Goal: Transaction & Acquisition: Subscribe to service/newsletter

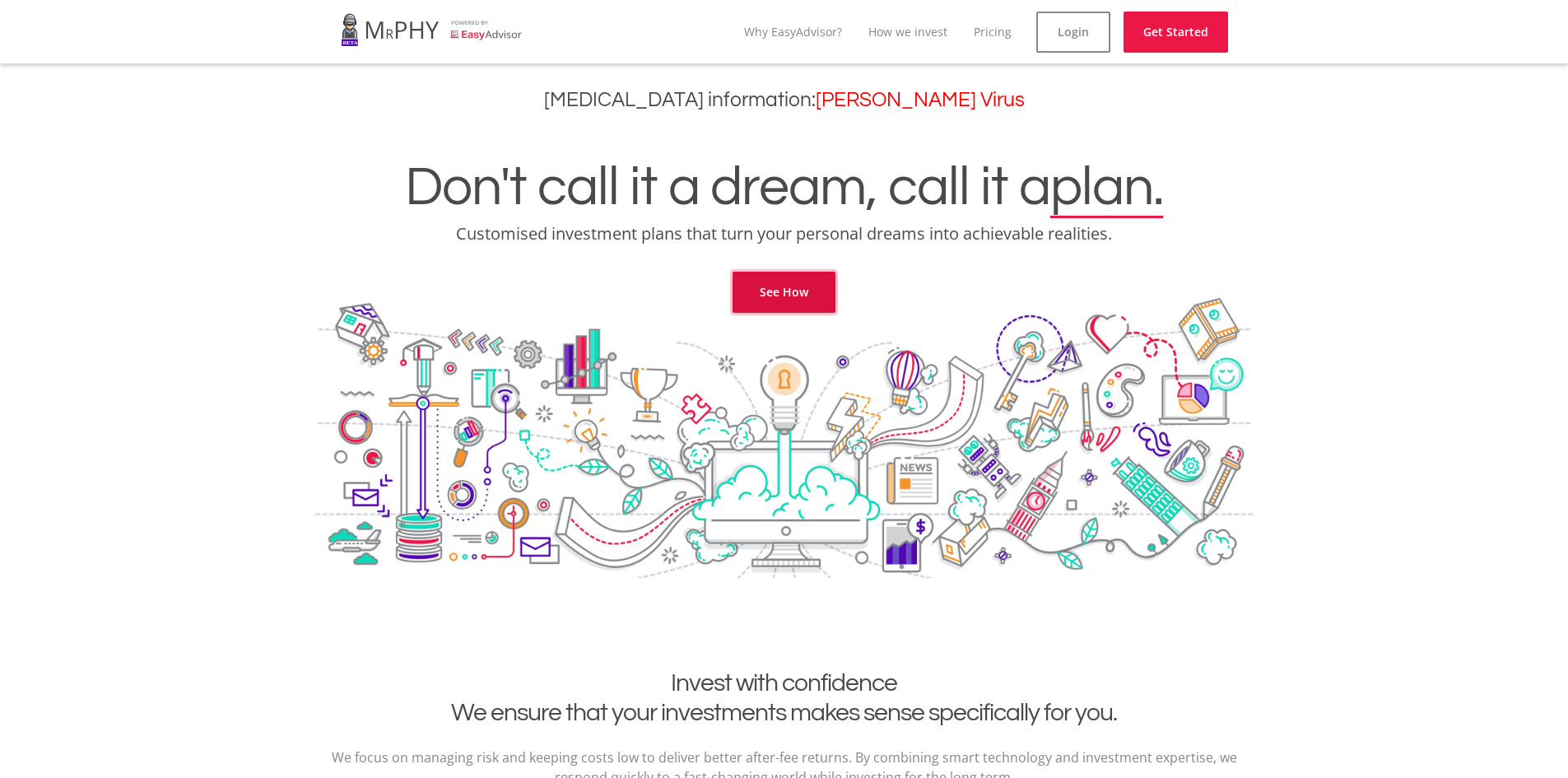
click at [786, 301] on link "See How" at bounding box center [784, 291] width 103 height 41
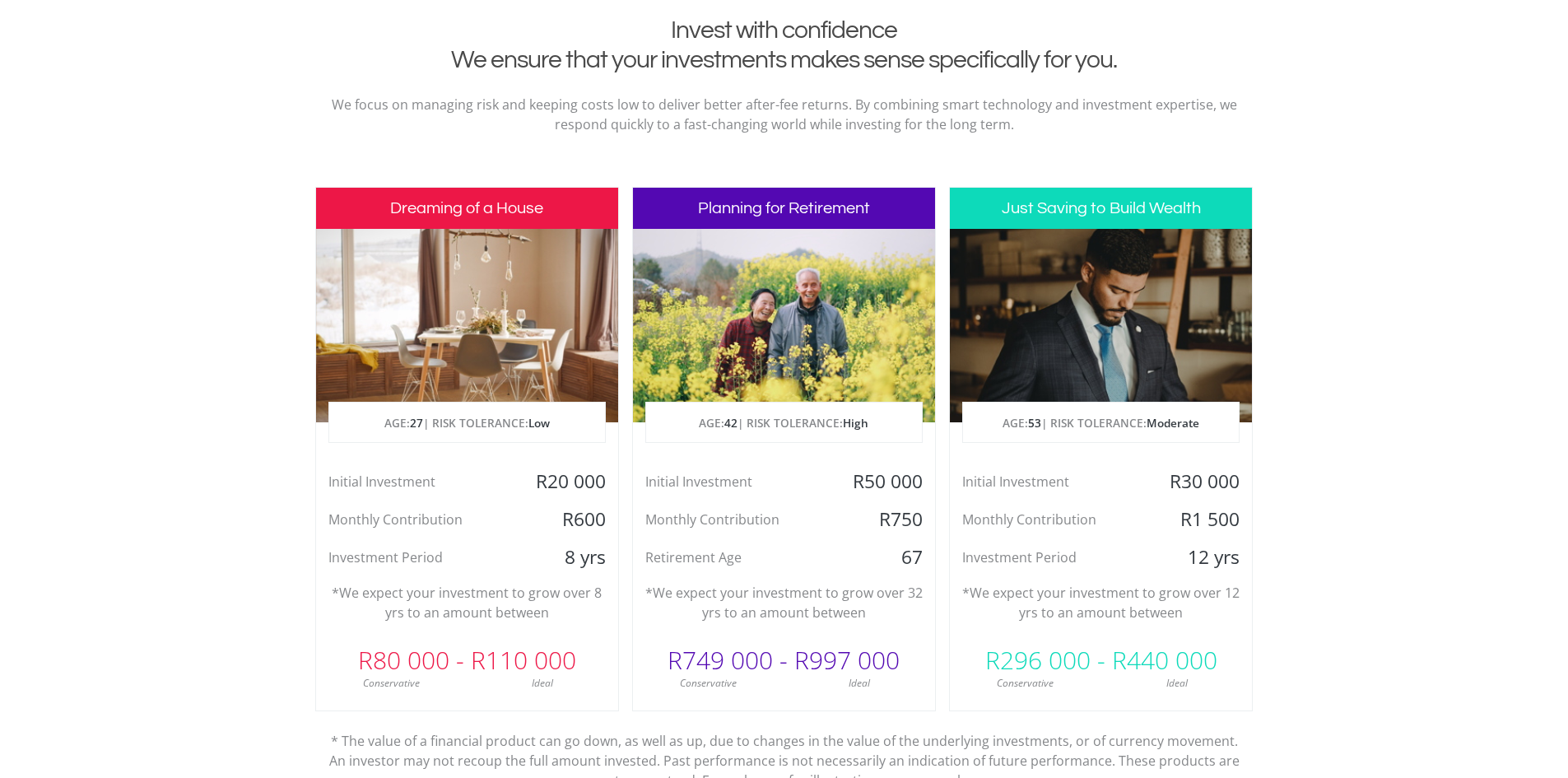
scroll to position [668, 0]
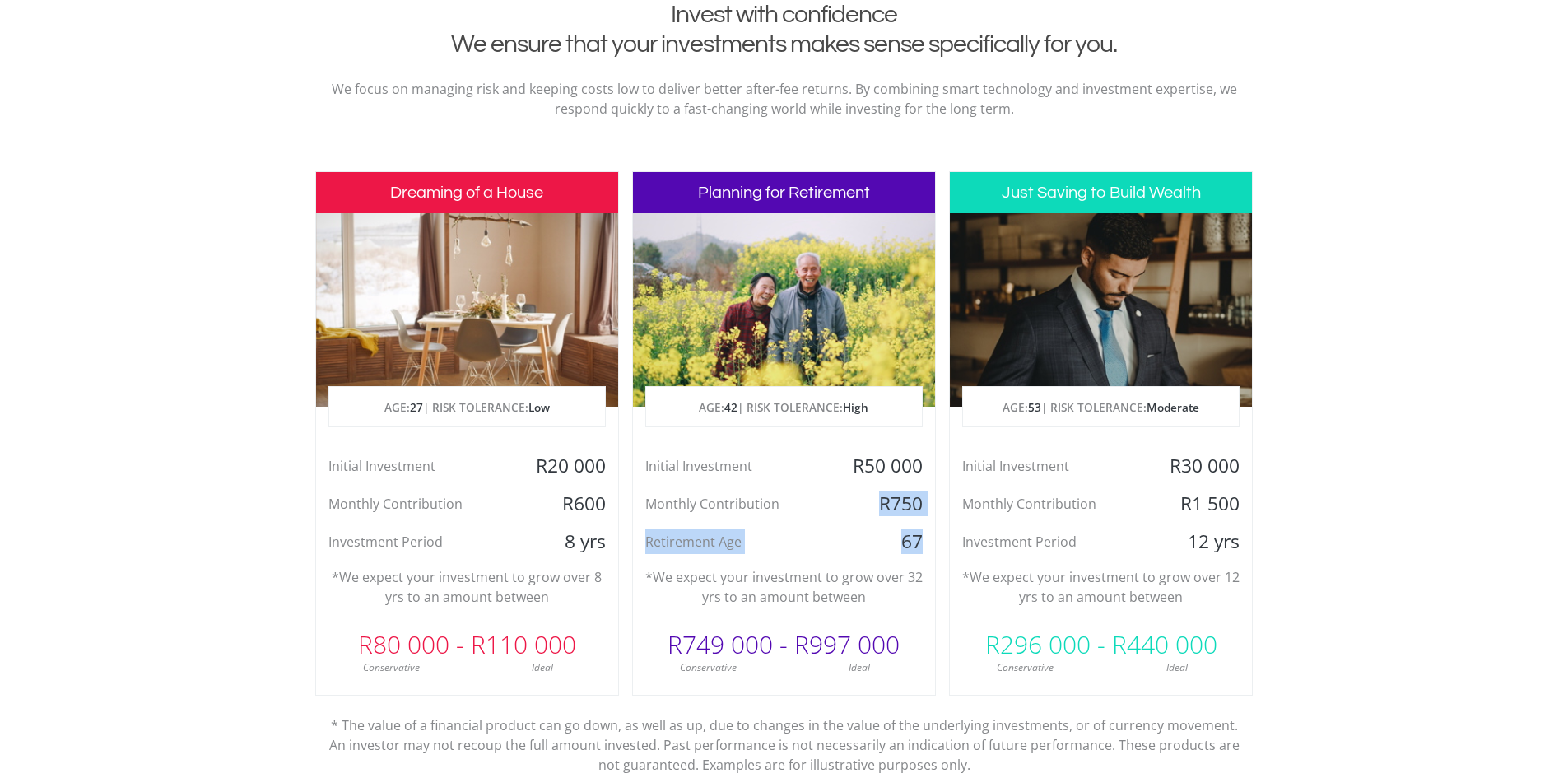
drag, startPoint x: 930, startPoint y: 539, endPoint x: 853, endPoint y: 485, distance: 94.0
click at [853, 485] on div "Initial Investment R50 000 Monthly Contribution R750 Retirement Age [DEMOGRAPHI…" at bounding box center [784, 504] width 302 height 100
click at [813, 521] on div "Initial Investment R50 000 Monthly Contribution R750 Retirement Age [DEMOGRAPHI…" at bounding box center [784, 504] width 302 height 100
drag, startPoint x: 891, startPoint y: 654, endPoint x: 781, endPoint y: 653, distance: 110.0
click at [781, 653] on div "R749 000 - R997 000" at bounding box center [784, 643] width 302 height 49
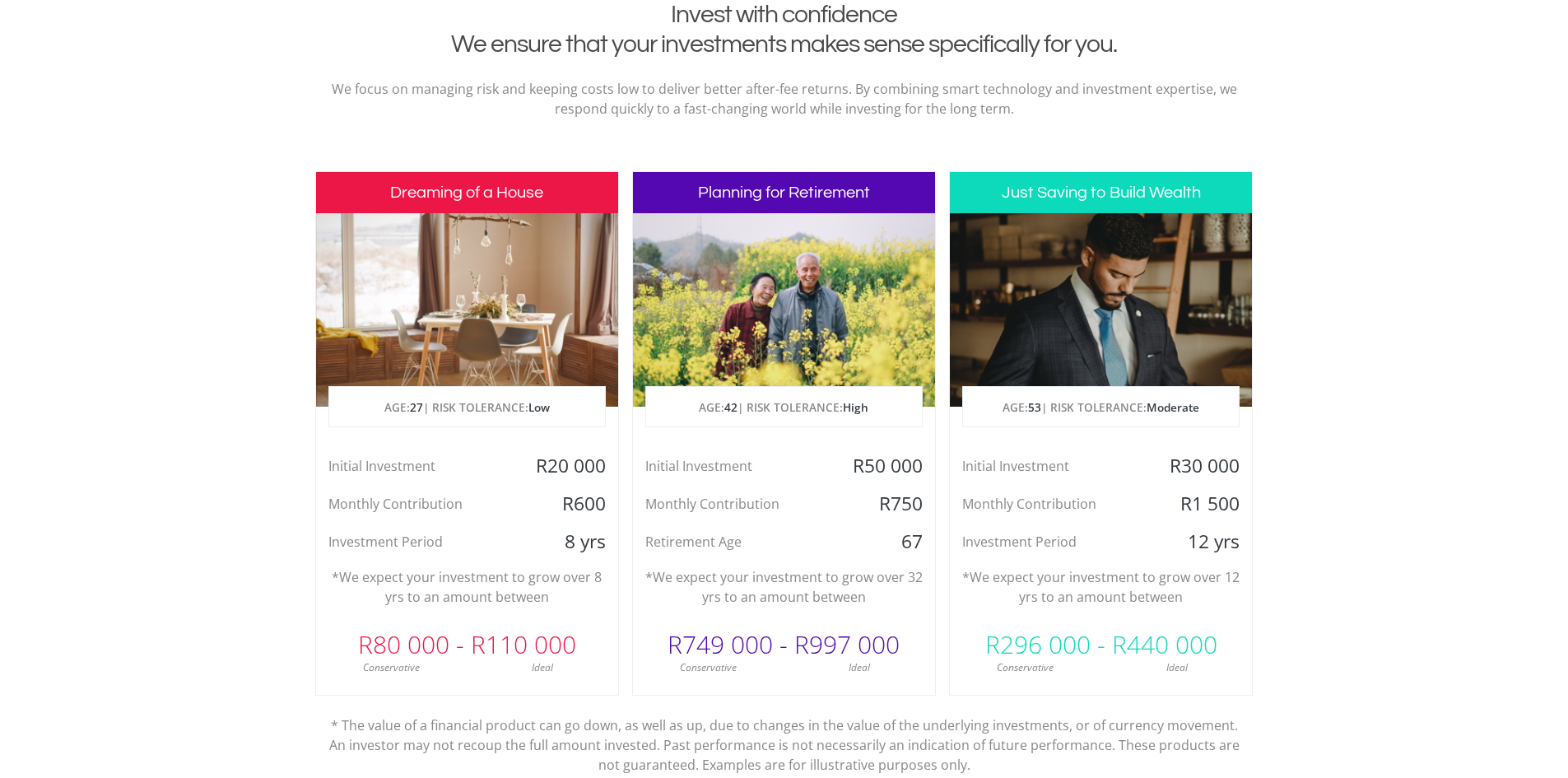
click at [810, 683] on div "Planning for Retirement AGE: [DEMOGRAPHIC_DATA] | RISK TOLERANCE: High Initial …" at bounding box center [784, 433] width 304 height 524
drag, startPoint x: 878, startPoint y: 509, endPoint x: 910, endPoint y: 517, distance: 33.0
click at [906, 507] on div "R750" at bounding box center [885, 504] width 100 height 25
click at [917, 501] on div "R750" at bounding box center [885, 504] width 100 height 25
drag, startPoint x: 918, startPoint y: 499, endPoint x: 876, endPoint y: 505, distance: 42.4
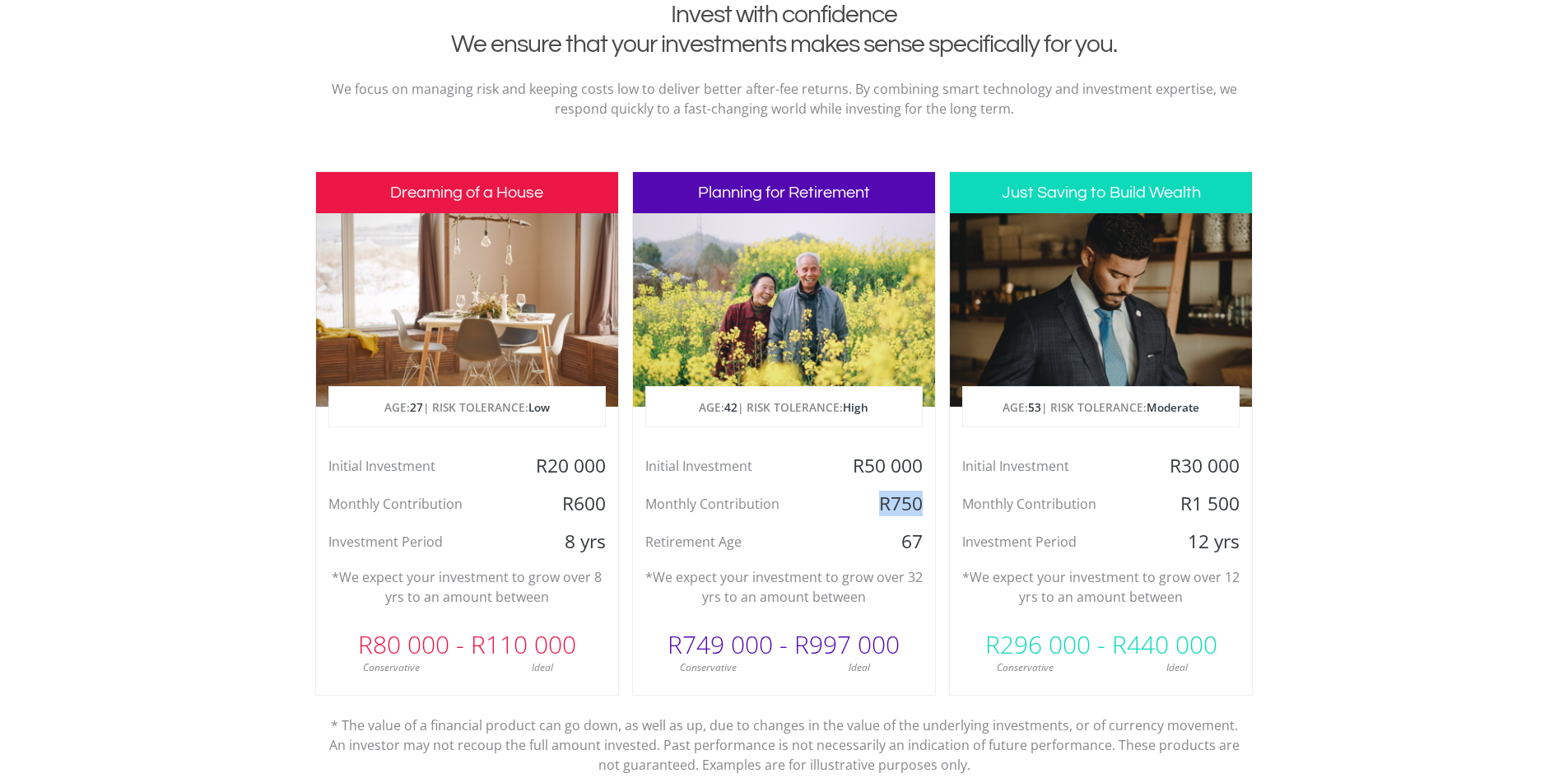
click at [876, 505] on div "R750" at bounding box center [885, 504] width 100 height 25
click at [847, 538] on div "67" at bounding box center [885, 541] width 100 height 25
drag, startPoint x: 872, startPoint y: 479, endPoint x: 905, endPoint y: 540, distance: 69.4
click at [915, 470] on div "Initial Investment R50 000 Monthly Contribution R750 Retirement Age [DEMOGRAPHI…" at bounding box center [784, 504] width 302 height 100
click at [894, 552] on div "67" at bounding box center [885, 541] width 100 height 25
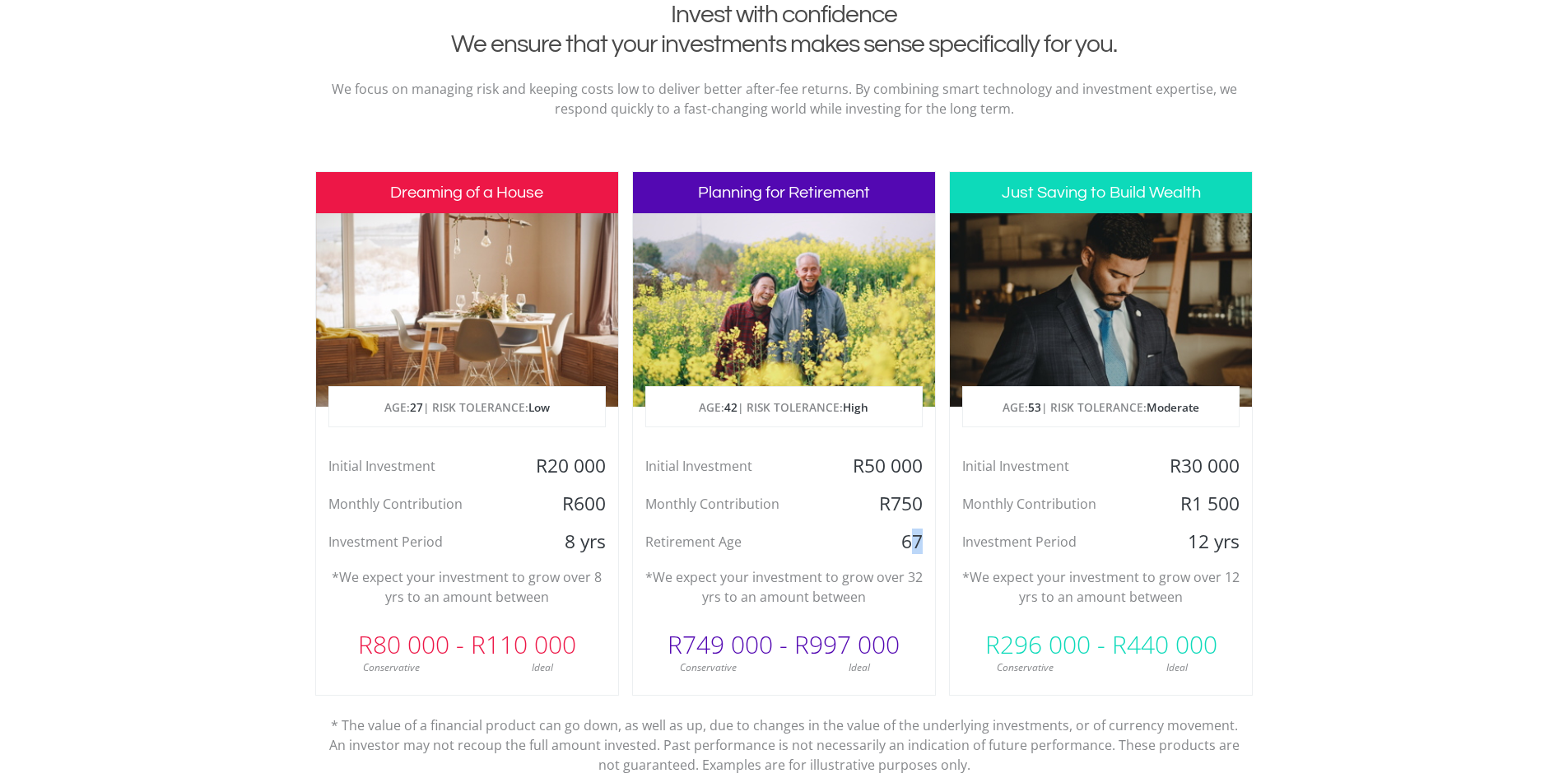
drag, startPoint x: 931, startPoint y: 541, endPoint x: 914, endPoint y: 541, distance: 17.0
click at [914, 541] on div "67" at bounding box center [885, 541] width 100 height 25
drag, startPoint x: 920, startPoint y: 585, endPoint x: 910, endPoint y: 590, distance: 11.2
click at [913, 588] on p "*We expect your investment to grow over 32 yrs to an amount between" at bounding box center [784, 587] width 277 height 39
drag, startPoint x: 918, startPoint y: 598, endPoint x: 922, endPoint y: 586, distance: 12.6
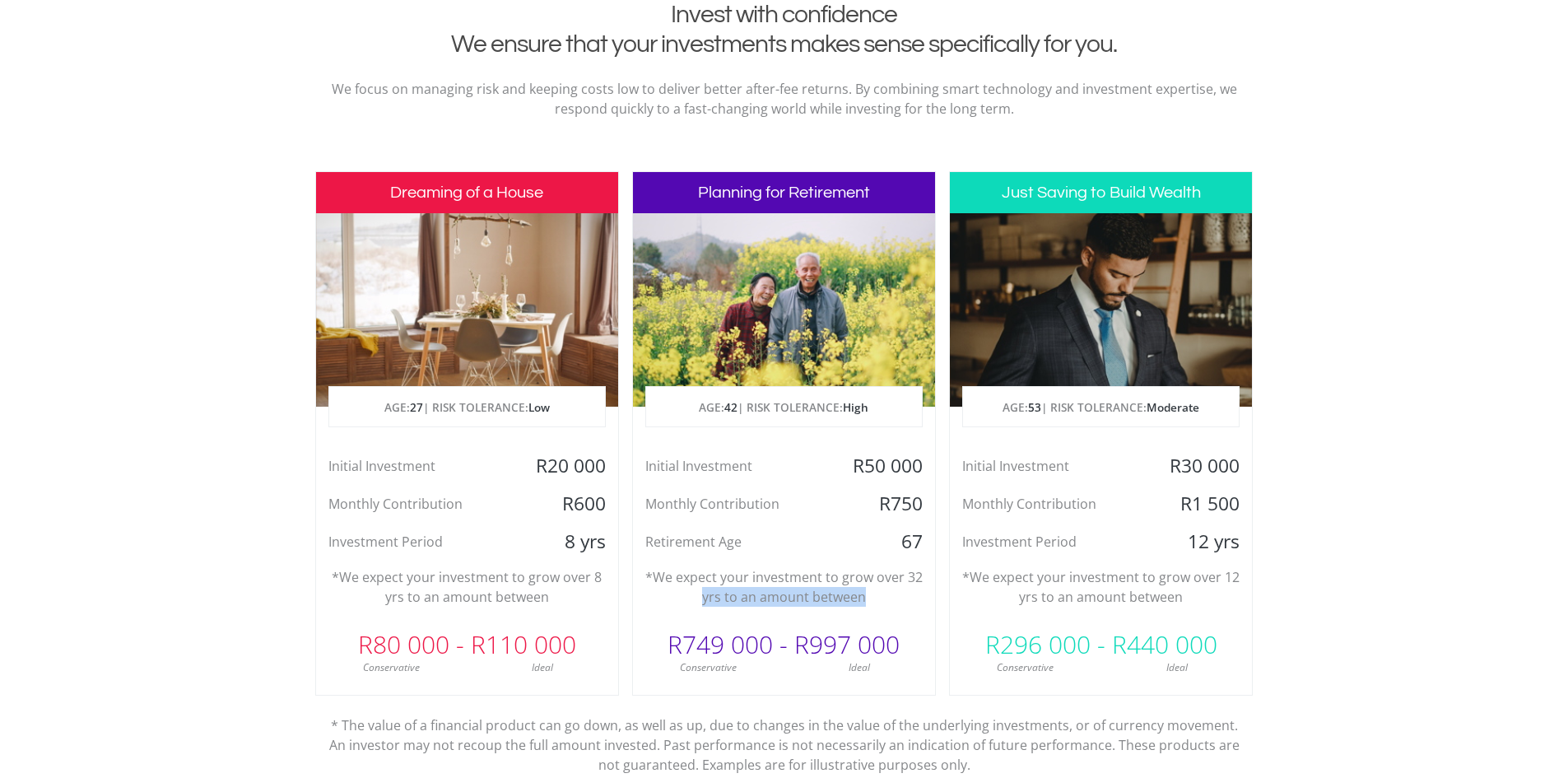
click at [919, 597] on p "*We expect your investment to grow over 32 yrs to an amount between" at bounding box center [784, 587] width 277 height 39
click at [922, 585] on p "*We expect your investment to grow over 32 yrs to an amount between" at bounding box center [784, 587] width 277 height 39
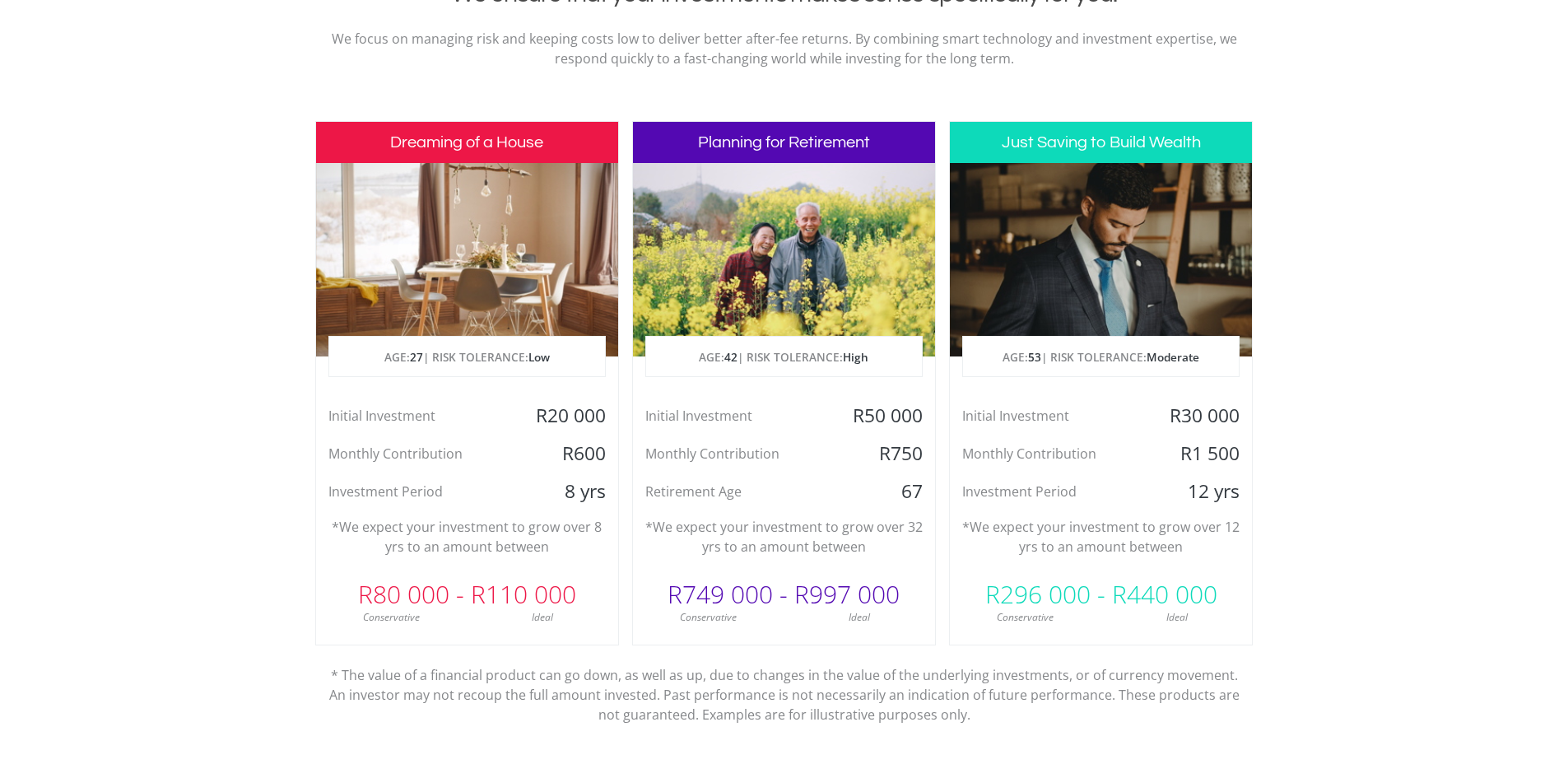
scroll to position [750, 0]
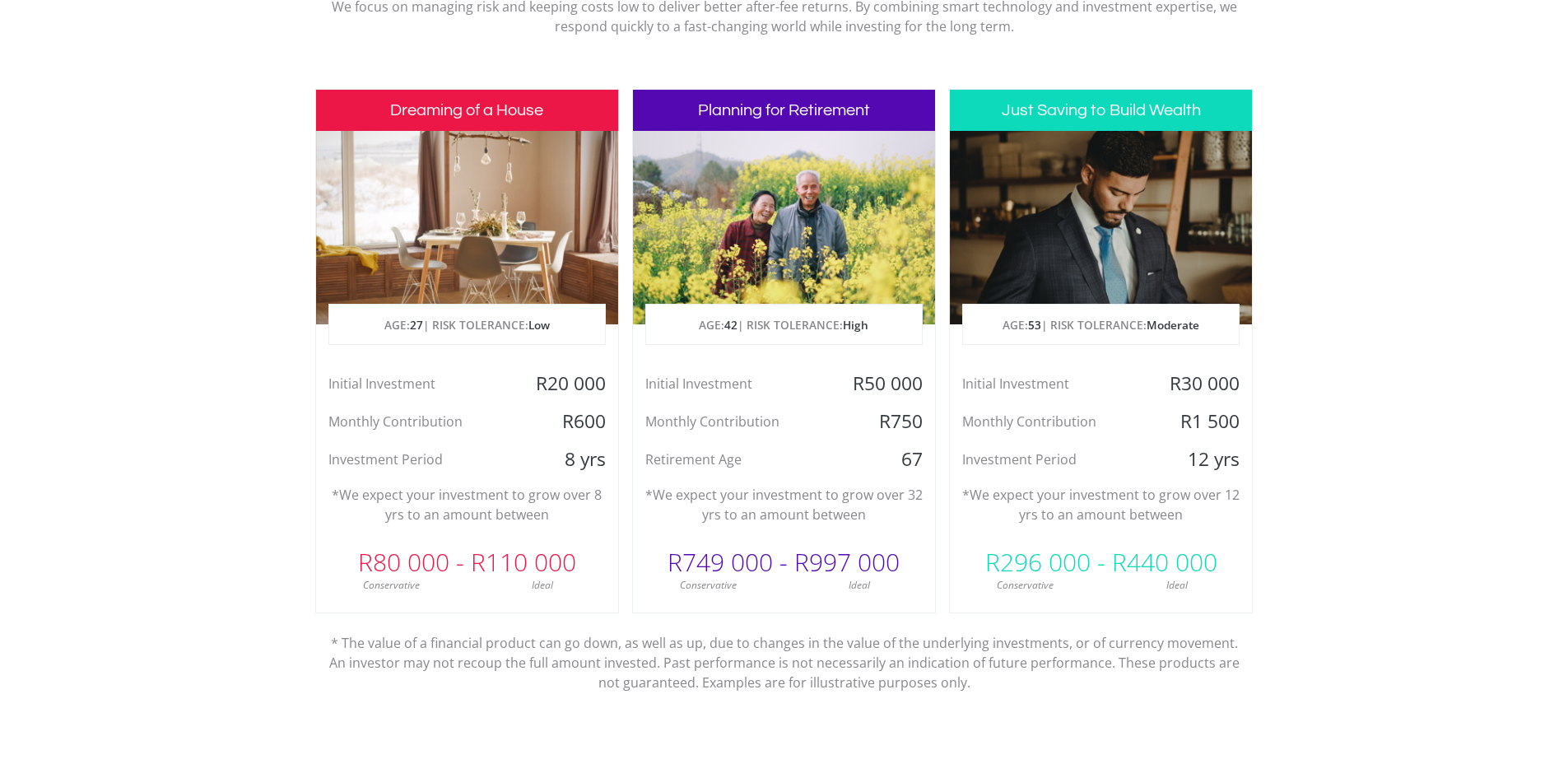
click at [1481, 227] on section "Invest with confidence We ensure that your investments makes sense specifically…" at bounding box center [784, 350] width 1568 height 866
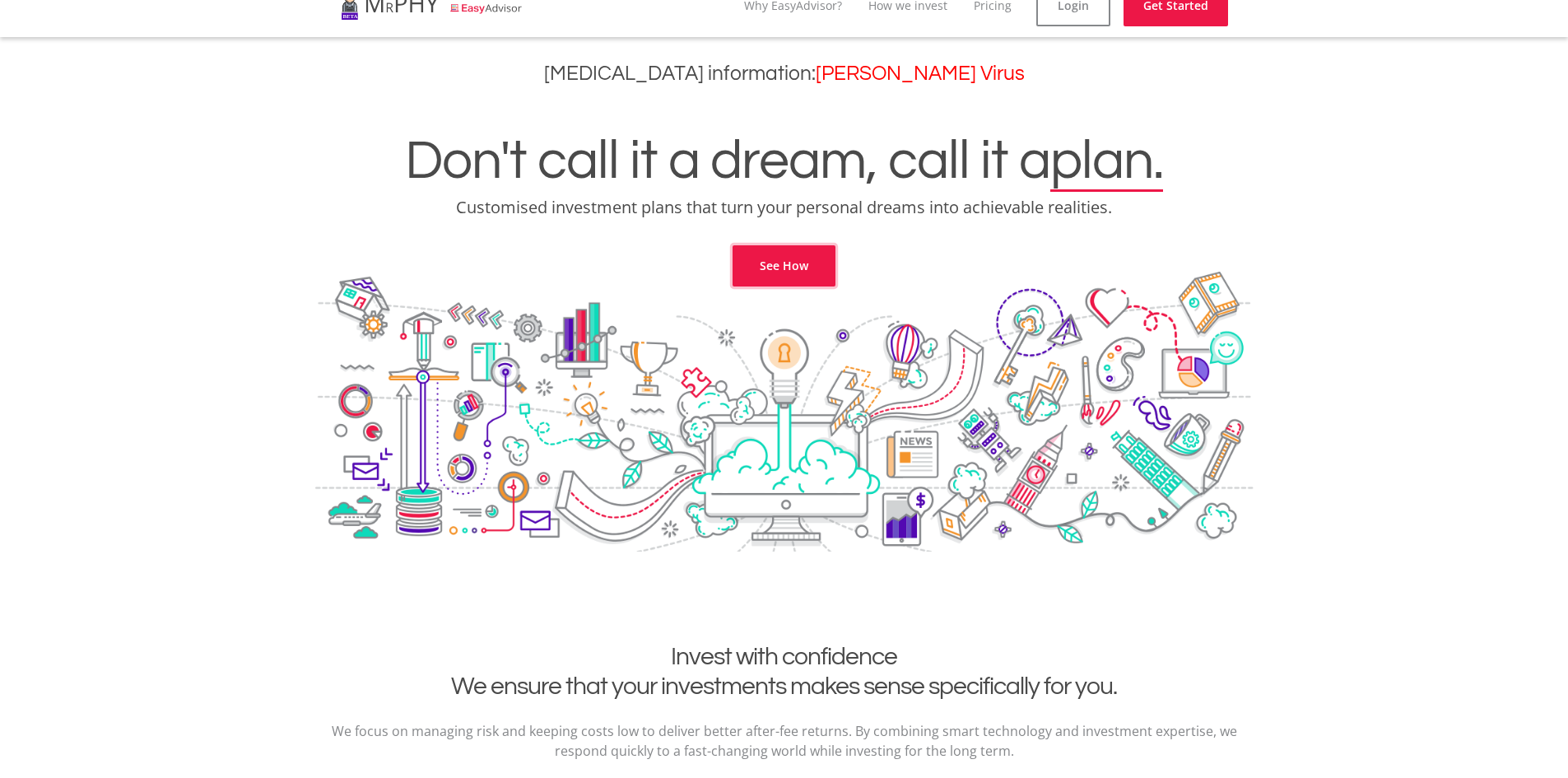
scroll to position [0, 0]
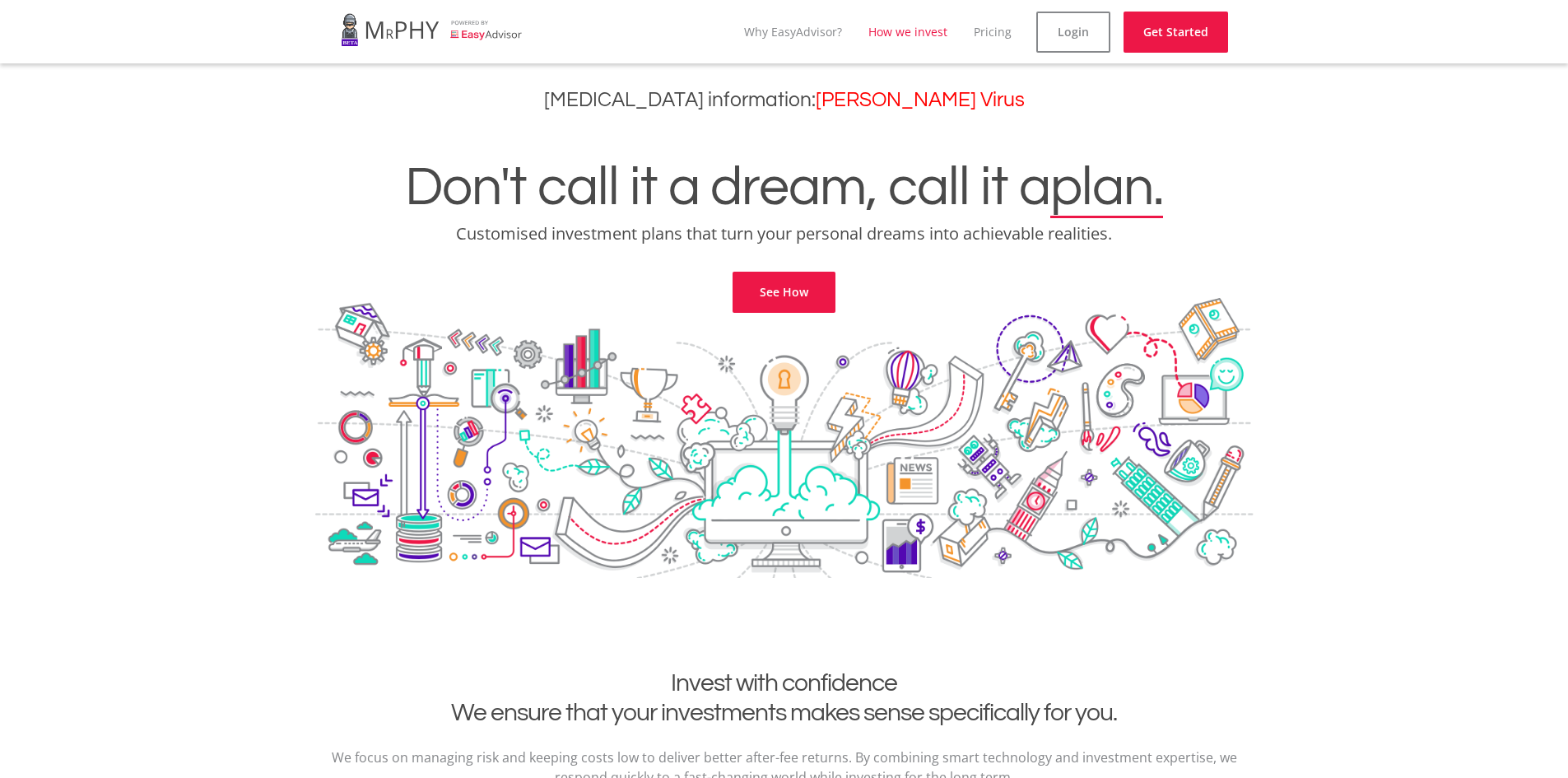
click at [923, 37] on link "How we invest" at bounding box center [908, 32] width 79 height 15
click at [905, 35] on link "How we invest" at bounding box center [922, 32] width 79 height 15
click at [1007, 38] on link "Pricing" at bounding box center [1005, 32] width 38 height 15
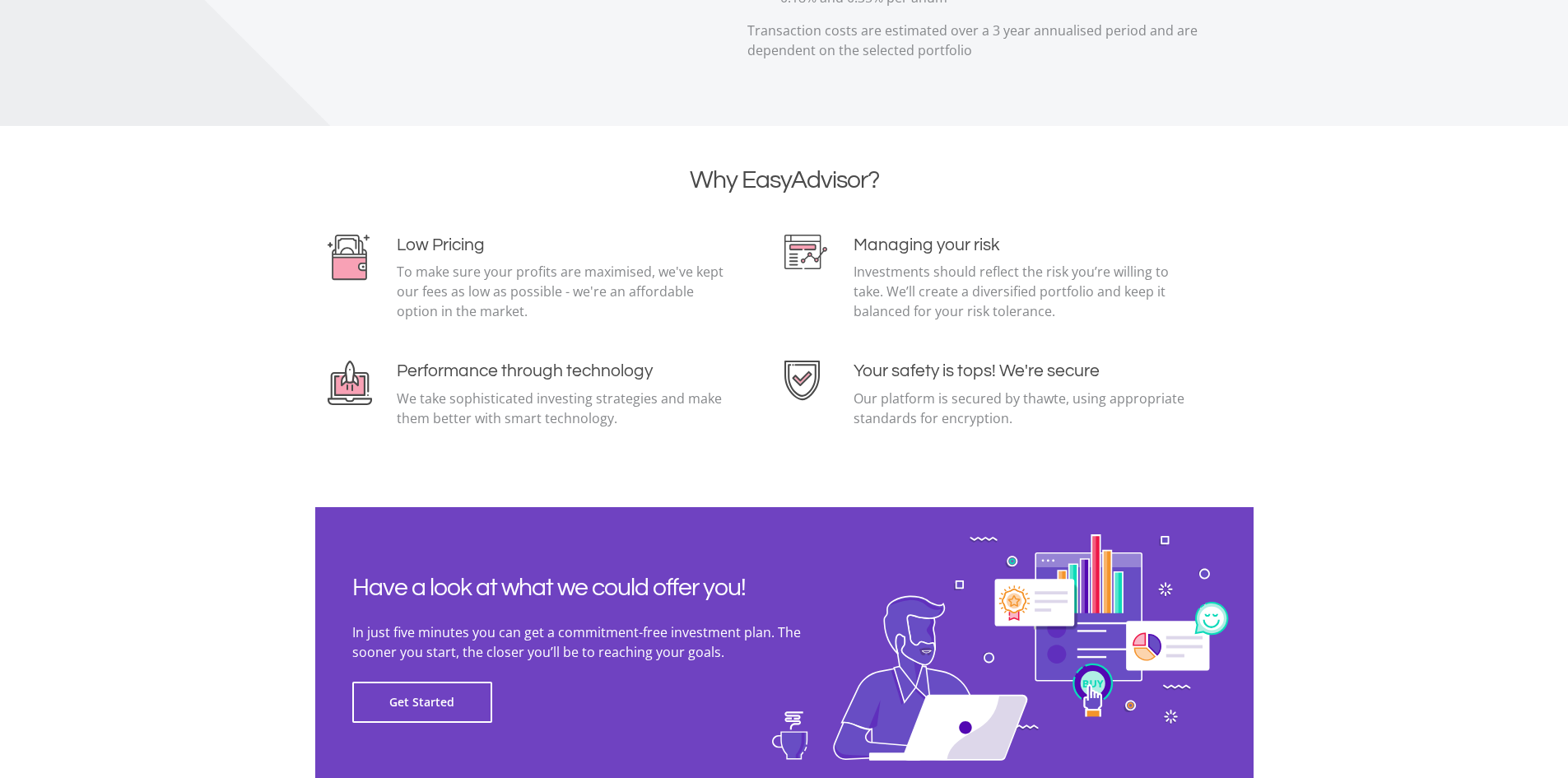
scroll to position [3424, 0]
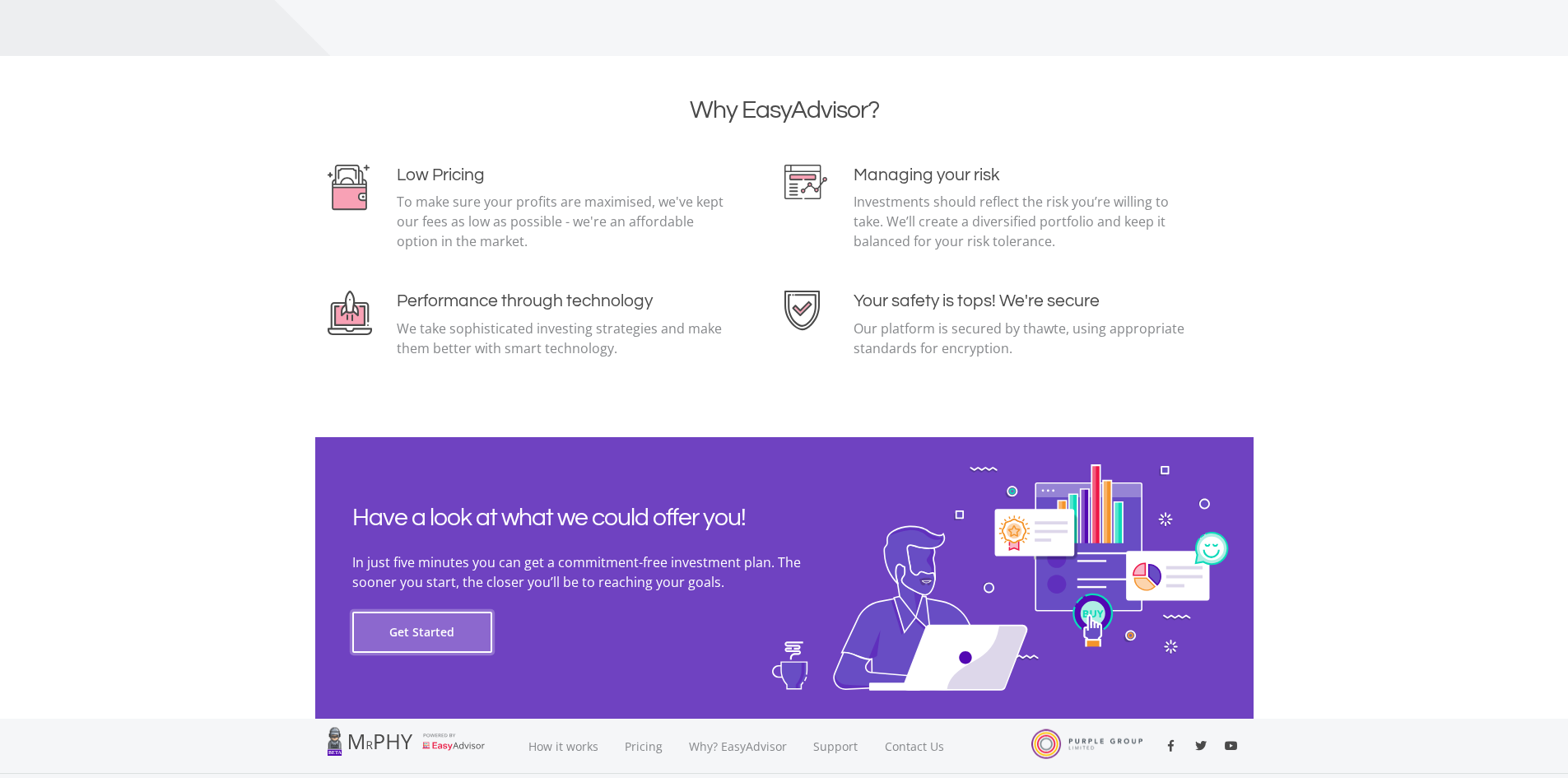
click at [414, 618] on button "Get Started" at bounding box center [421, 632] width 139 height 41
